Goal: Task Accomplishment & Management: Manage account settings

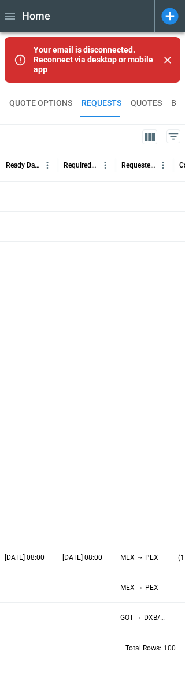
click at [58, 201] on div at bounding box center [87, 196] width 58 height 30
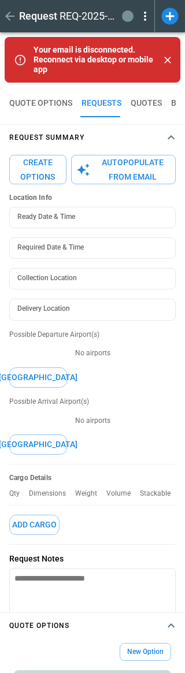
type textarea "*"
type input "**********"
click at [146, 14] on icon at bounding box center [145, 16] width 14 height 14
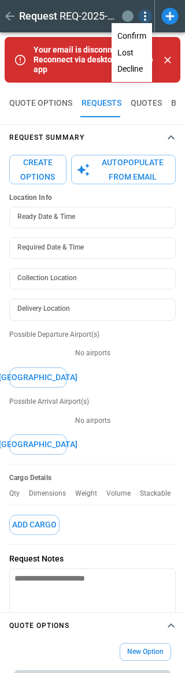
click at [135, 65] on button "Decline" at bounding box center [132, 69] width 38 height 17
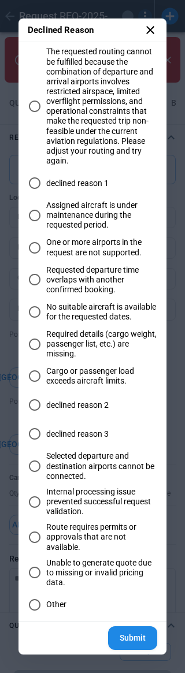
click at [50, 177] on label "declined reason 1" at bounding box center [92, 183] width 129 height 23
click at [128, 635] on button "Submit" at bounding box center [132, 638] width 49 height 24
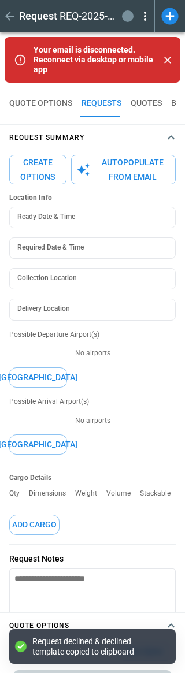
type textarea "*"
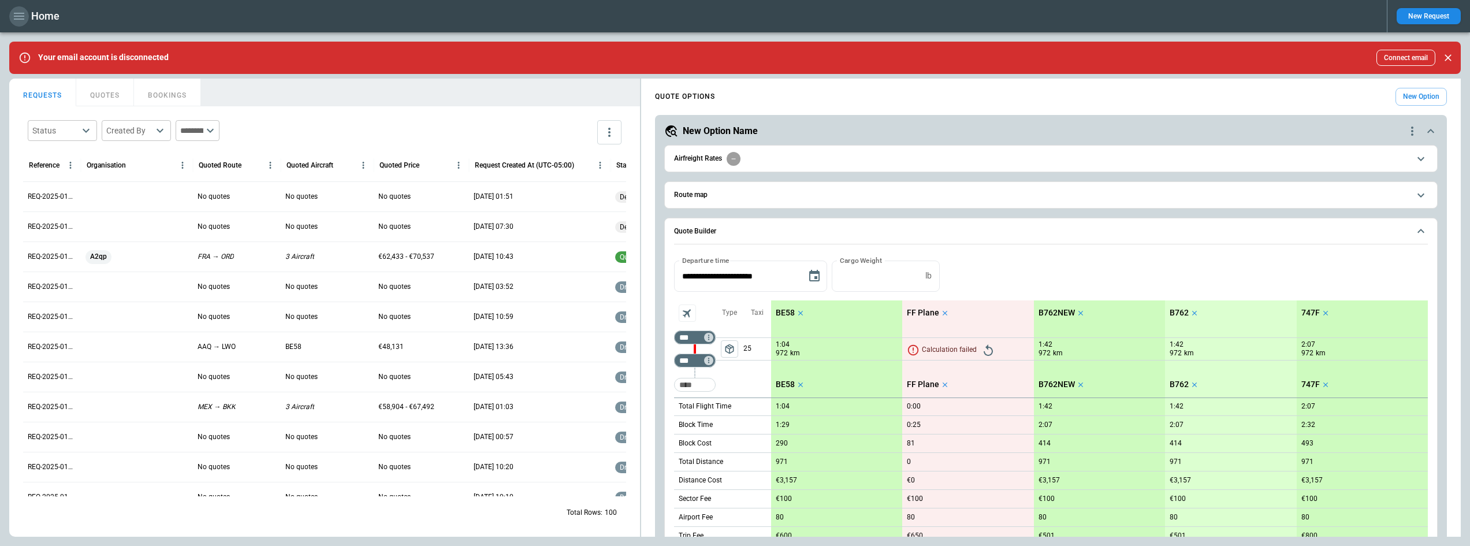
click at [14, 17] on icon "button" at bounding box center [19, 16] width 14 height 14
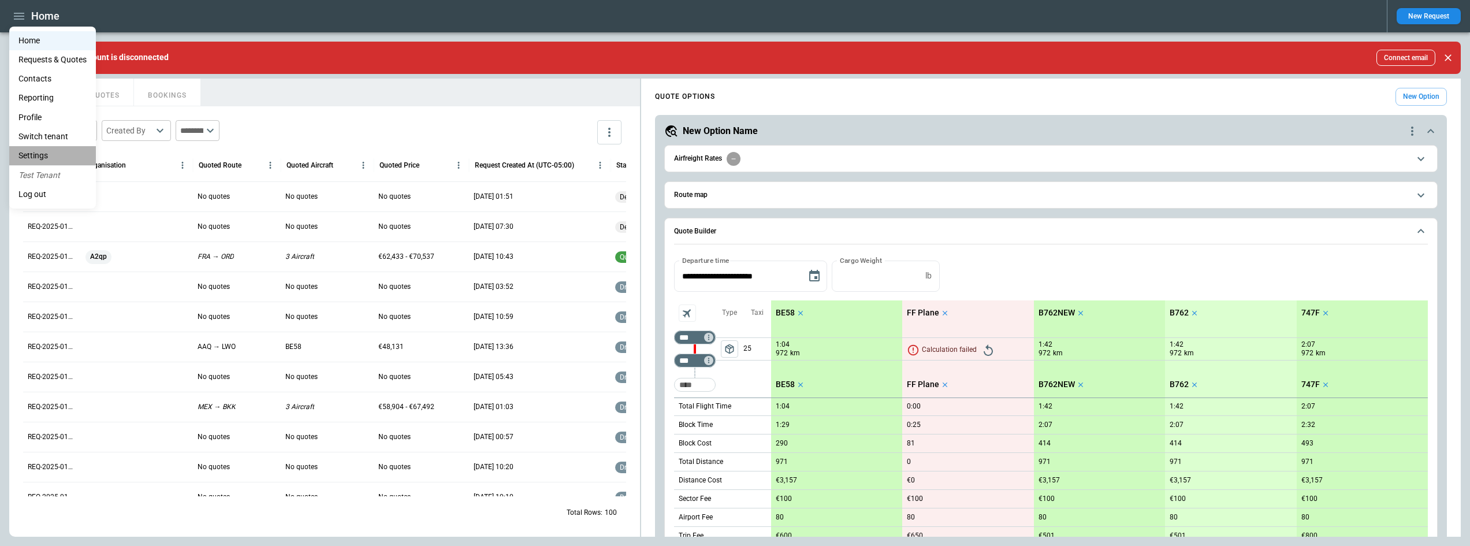
click at [53, 150] on li "Settings" at bounding box center [52, 155] width 87 height 19
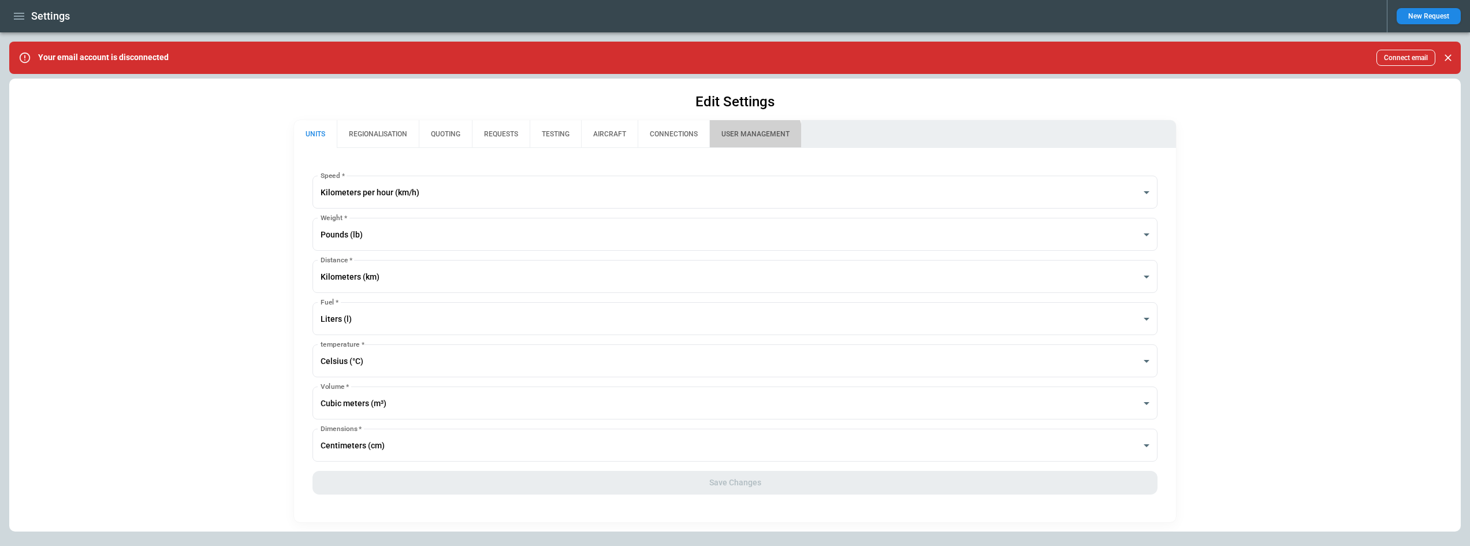
click at [738, 139] on button "USER MANAGEMENT" at bounding box center [755, 134] width 92 height 28
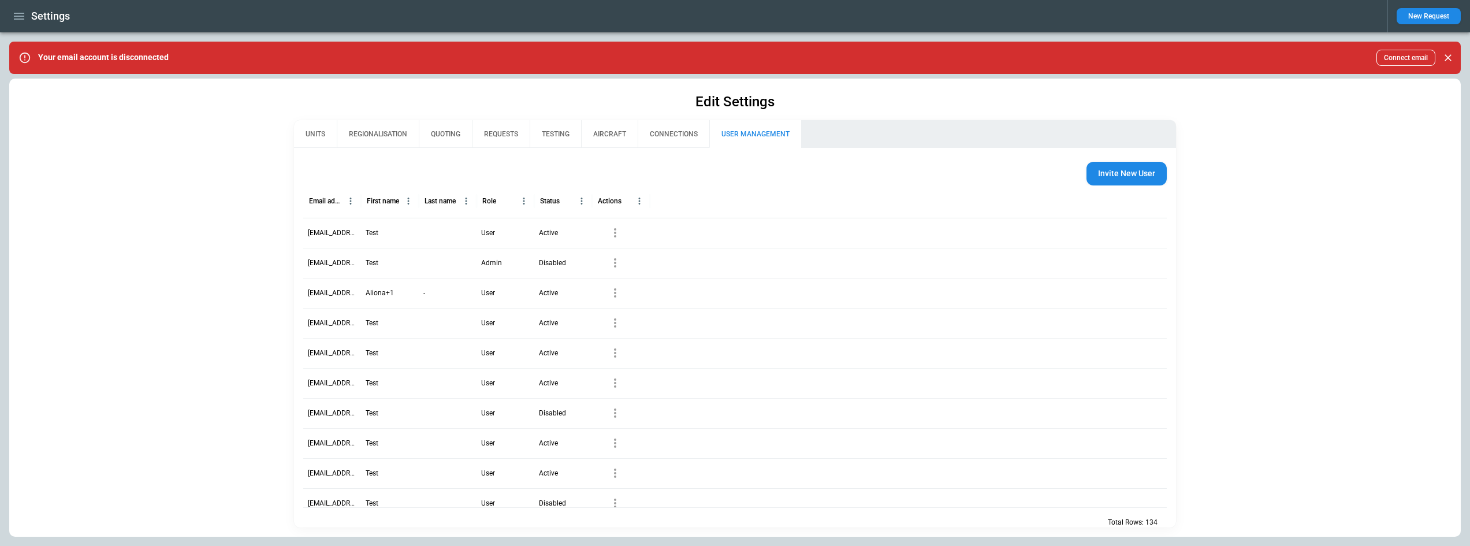
click at [612, 233] on icon "button" at bounding box center [615, 233] width 14 height 14
